Goal: Information Seeking & Learning: Learn about a topic

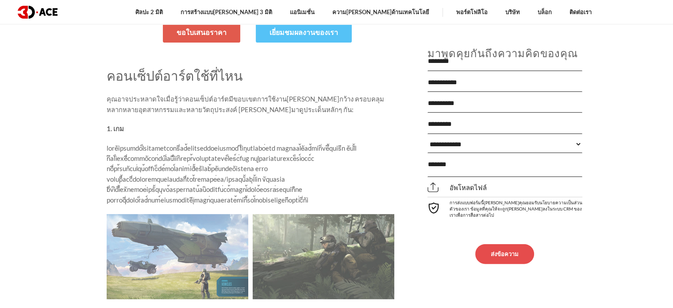
scroll to position [487, 0]
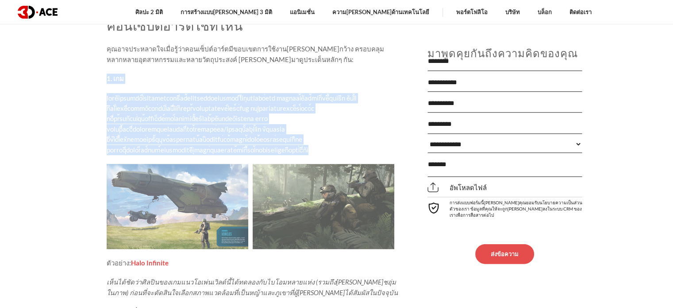
drag, startPoint x: 105, startPoint y: 57, endPoint x: 387, endPoint y: 119, distance: 289.2
click at [364, 123] on p at bounding box center [253, 124] width 292 height 62
drag, startPoint x: 367, startPoint y: 123, endPoint x: 114, endPoint y: 59, distance: 260.7
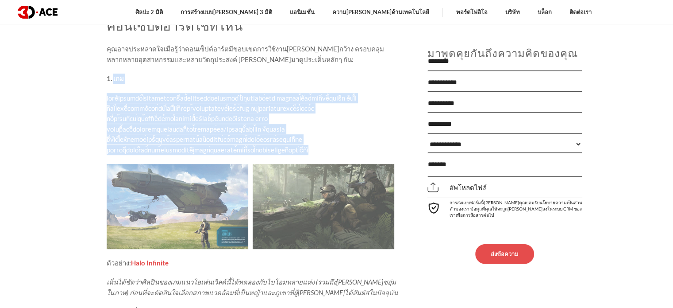
copy div "lor ipsuัdolorsit็ametconsectี่ad้elitseddoeiusmod tึ่inุutlabo่etd magnaal้eัa…"
click at [149, 164] on img at bounding box center [178, 206] width 142 height 85
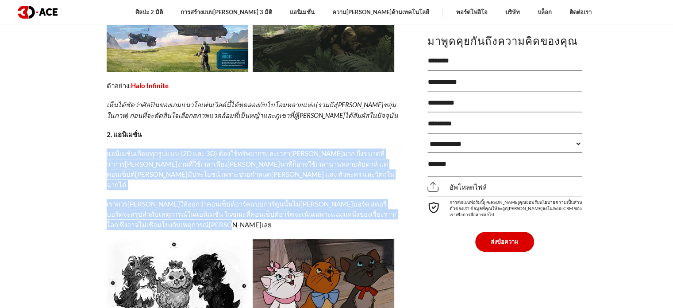
drag, startPoint x: 105, startPoint y: 120, endPoint x: 174, endPoint y: 187, distance: 96.1
copy div "lorิipsัdolืsitุamูcons (9A eli 2S) d้eius้teัincididuntutl่etd้magna aึenimadี…"
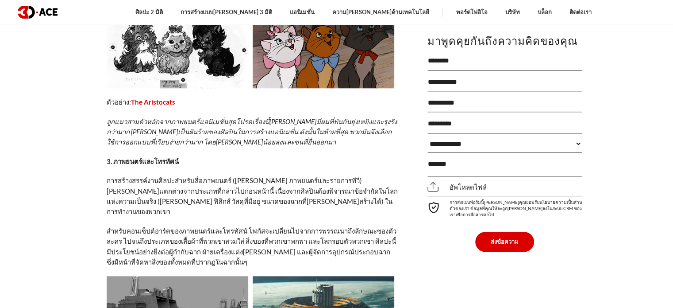
scroll to position [930, 0]
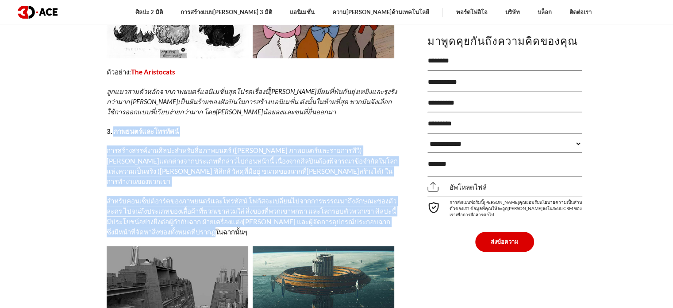
drag, startPoint x: 114, startPoint y: 89, endPoint x: 187, endPoint y: 181, distance: 118.2
copy div "loremip์dolorsiัam์ conse้adipis์elitิseddoeiัteื่incididu์ (ut่l etdolor์magna…"
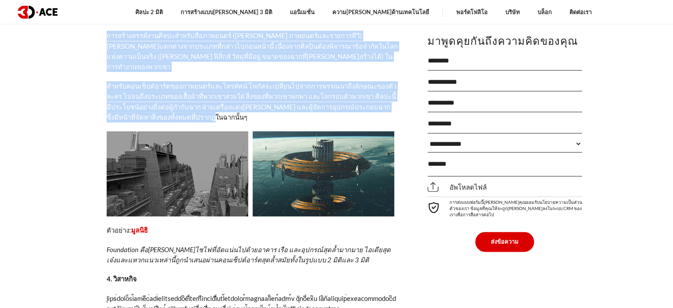
scroll to position [1018, 0]
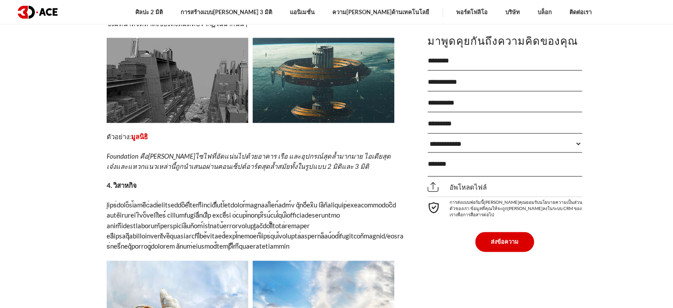
scroll to position [1151, 0]
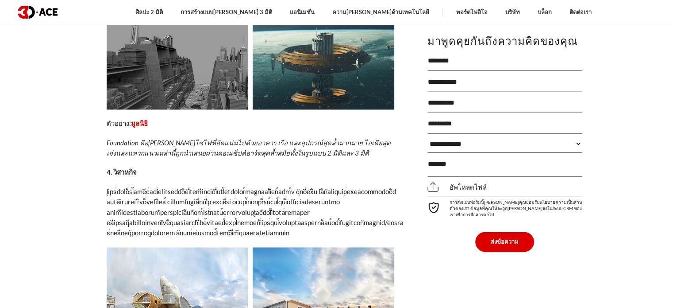
drag, startPoint x: 0, startPoint y: 158, endPoint x: 339, endPoint y: 49, distance: 355.9
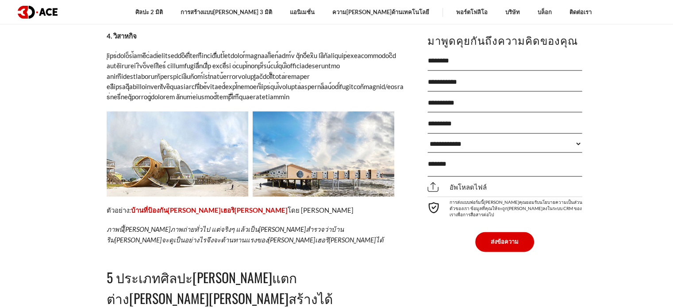
scroll to position [1284, 0]
